Goal: Information Seeking & Learning: Find specific page/section

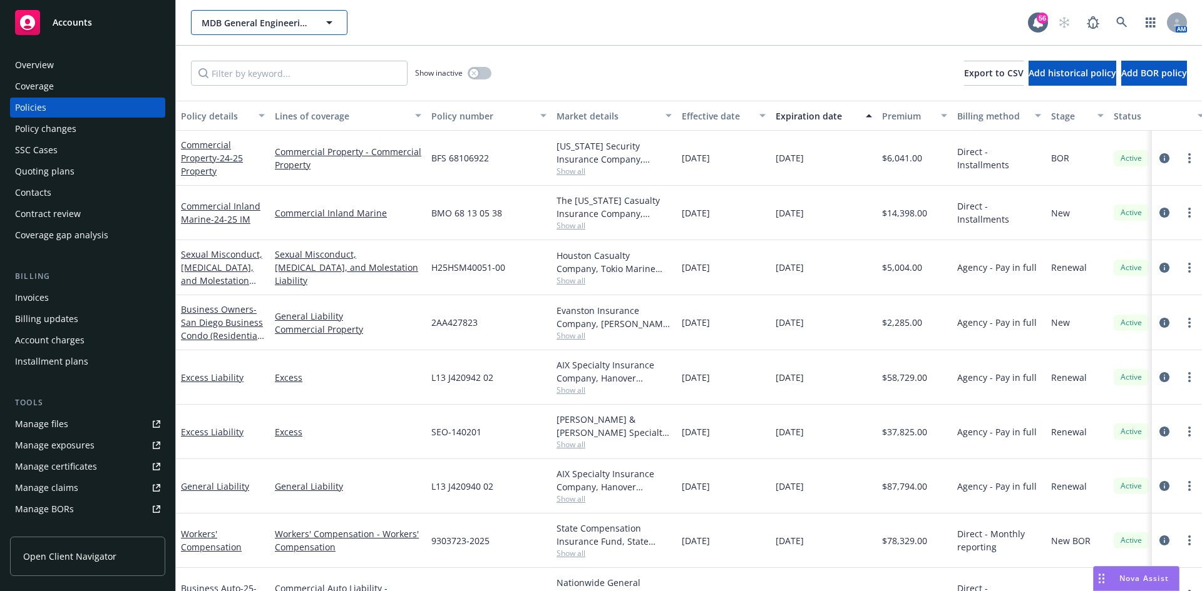
click at [284, 23] on span "MDB General Engineering, Inc" at bounding box center [256, 22] width 108 height 13
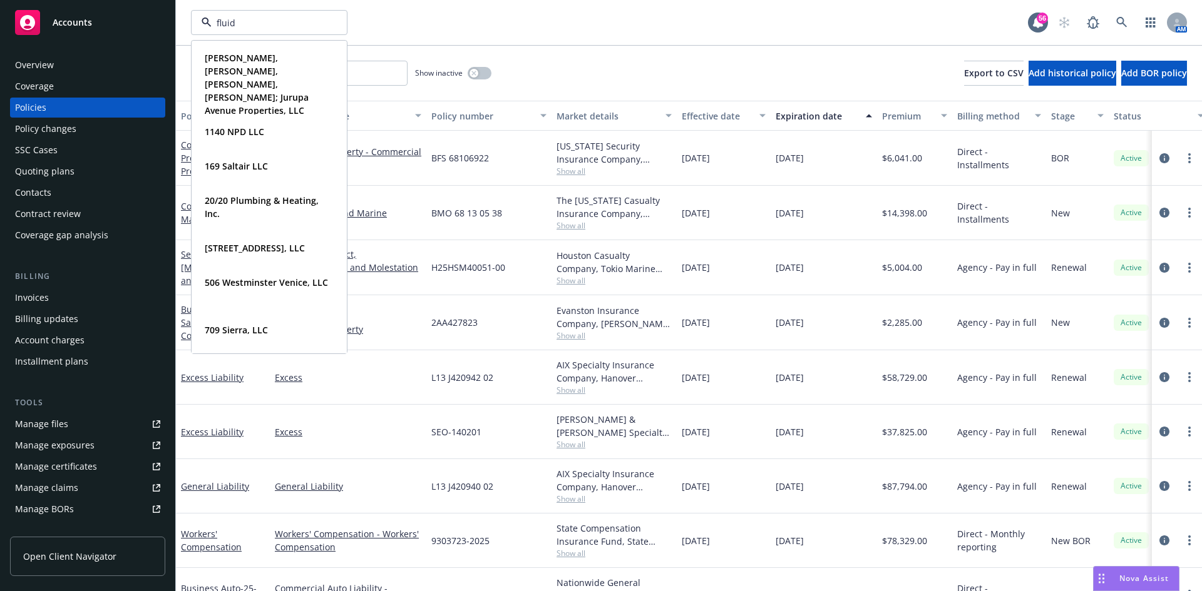
type input "fluid"
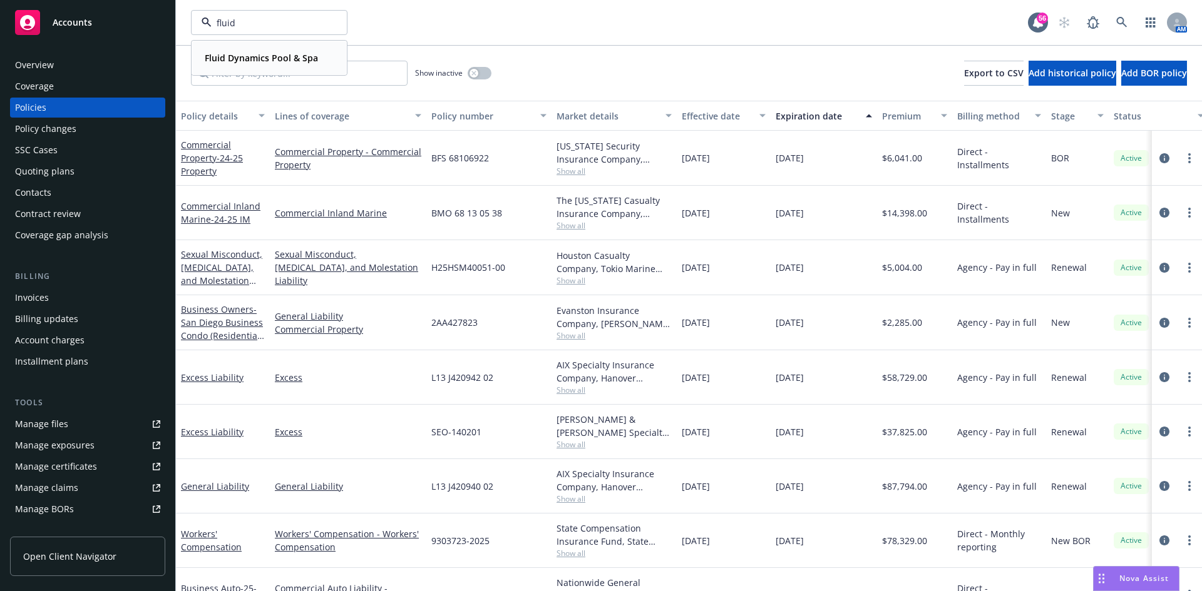
click at [296, 54] on strong "Fluid Dynamics Pool & Spa" at bounding box center [261, 58] width 113 height 12
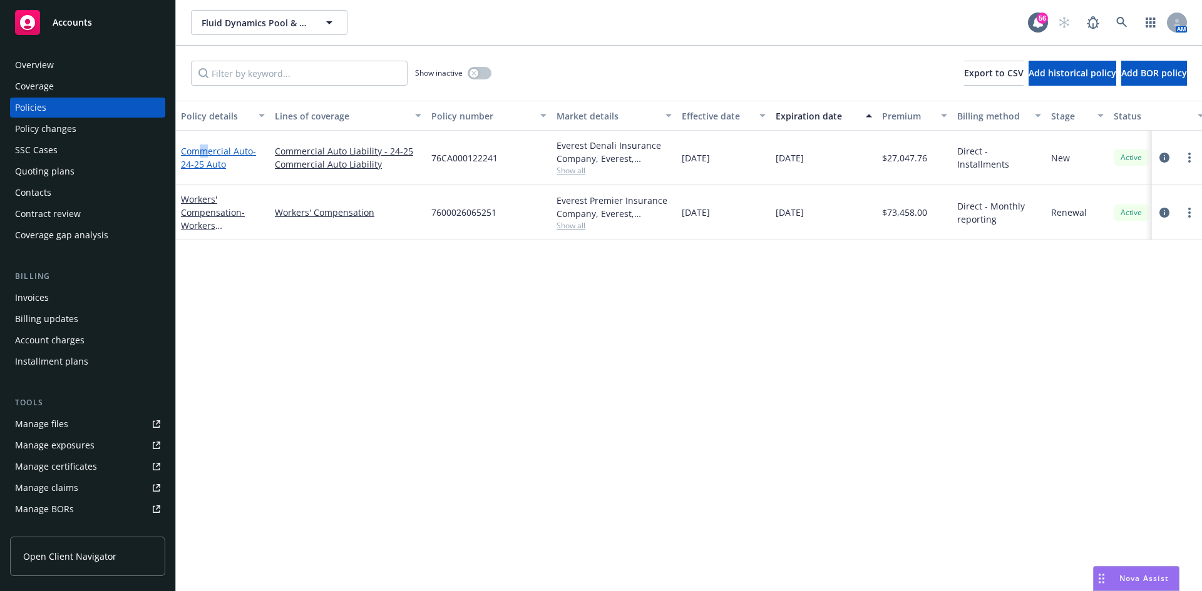
click at [204, 155] on link "Commercial Auto - 24-25 Auto" at bounding box center [218, 157] width 75 height 25
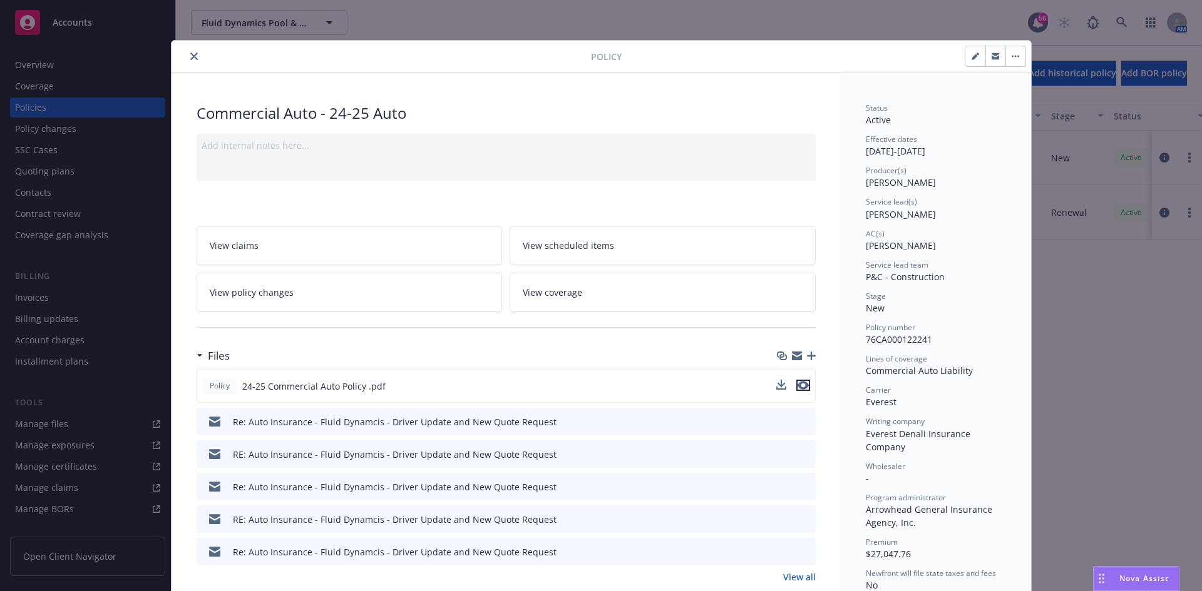
click at [799, 387] on icon "preview file" at bounding box center [802, 385] width 11 height 9
click at [192, 57] on icon "close" at bounding box center [194, 57] width 8 height 8
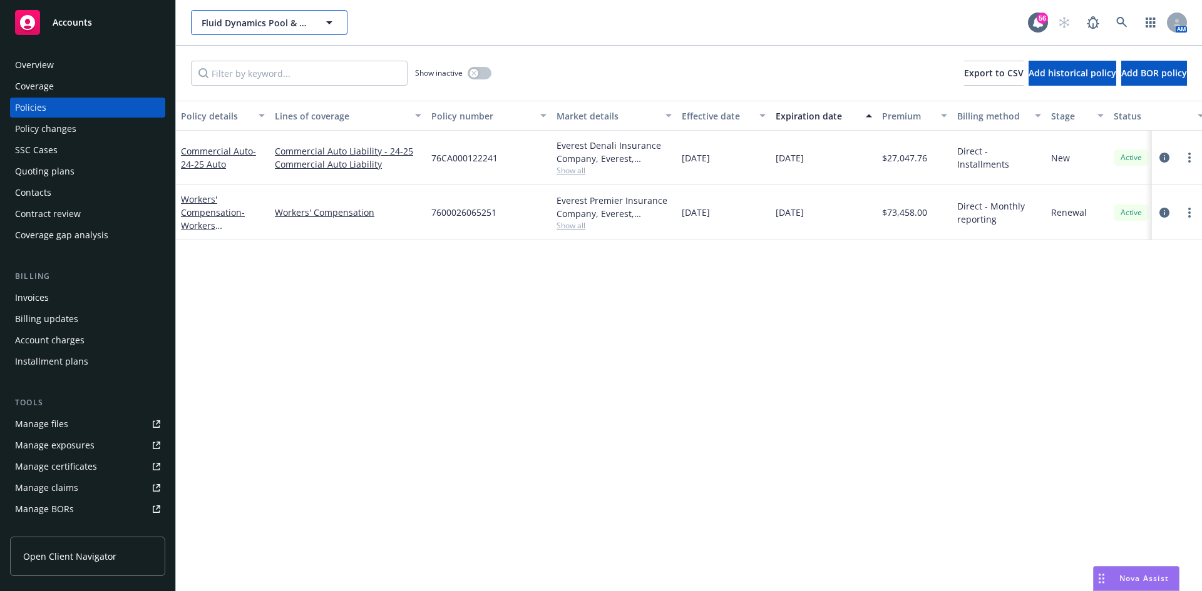
click at [287, 26] on span "Fluid Dynamics Pool & Spa" at bounding box center [256, 22] width 108 height 13
type input "american landscape"
click at [217, 161] on span "- 24-25 Auto" at bounding box center [218, 157] width 75 height 25
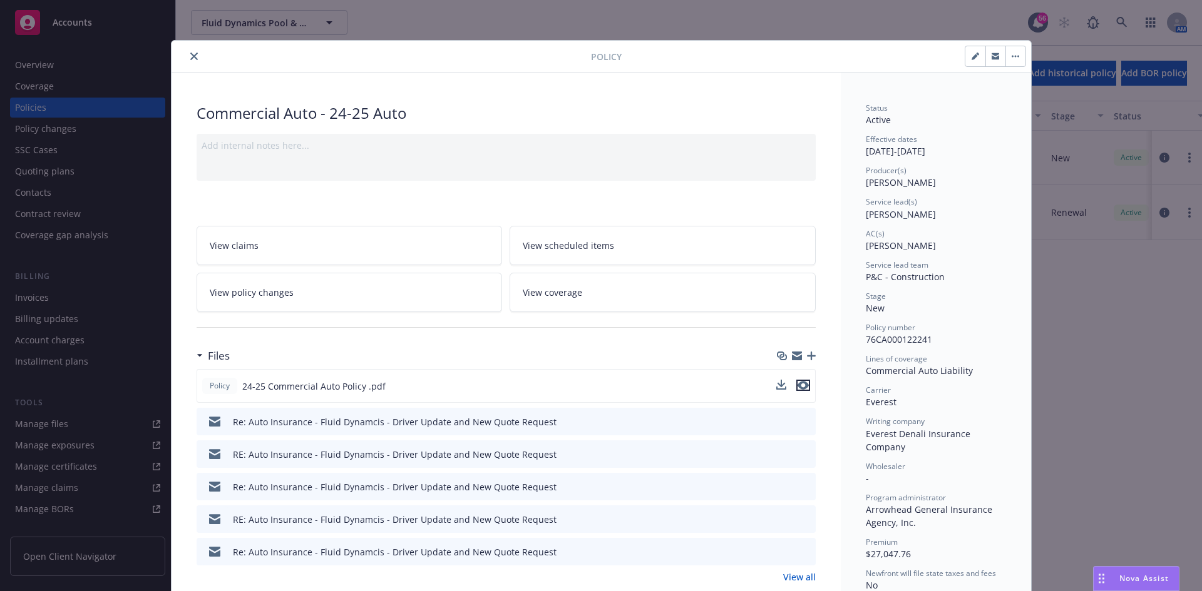
click at [797, 384] on icon "preview file" at bounding box center [802, 385] width 11 height 9
